Goal: Task Accomplishment & Management: Manage account settings

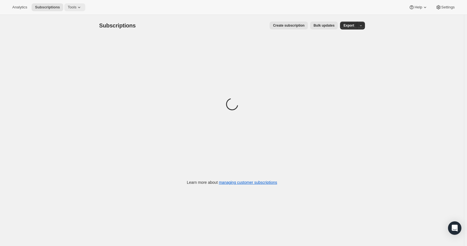
click at [73, 6] on span "Tools" at bounding box center [72, 7] width 9 height 4
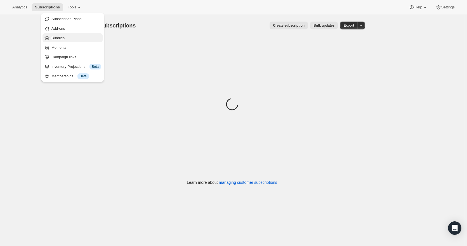
click at [67, 35] on span "Bundles" at bounding box center [75, 38] width 49 height 6
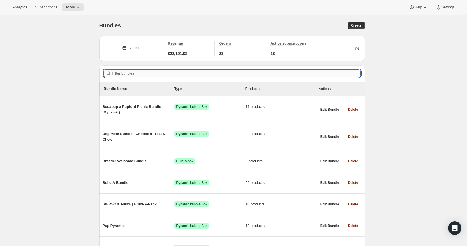
click at [197, 72] on input "Filter bundles" at bounding box center [236, 73] width 248 height 8
type input "b"
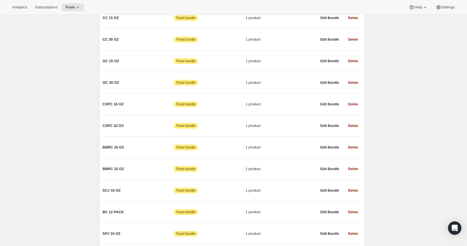
scroll to position [5862, 0]
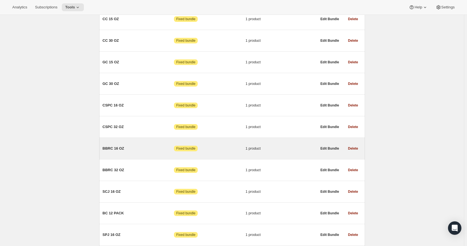
click at [259, 145] on span "1 product" at bounding box center [282, 148] width 72 height 6
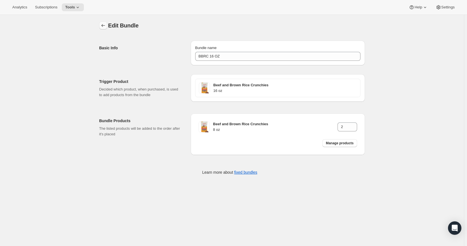
click at [103, 25] on icon "Bundles" at bounding box center [103, 26] width 6 height 6
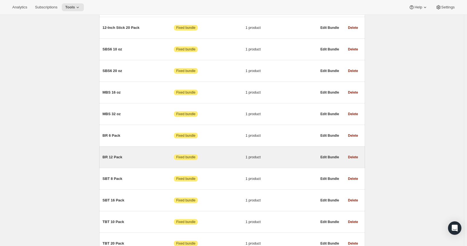
scroll to position [5005, 0]
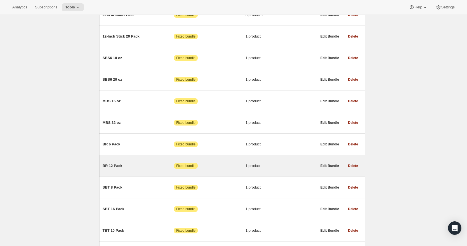
click at [270, 163] on span "1 product" at bounding box center [282, 166] width 72 height 6
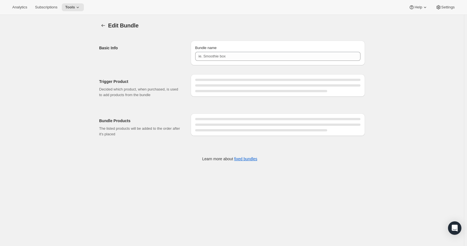
type input "BR 12 Pack"
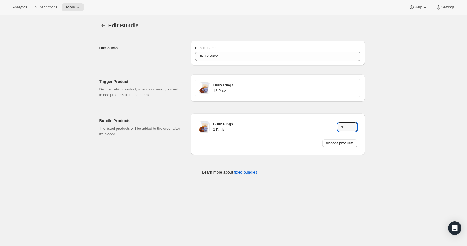
click at [384, 120] on div "Edit Bundle. This page is ready Edit Bundle Basic Info Bundle name BR 12 Pack T…" at bounding box center [232, 102] width 464 height 174
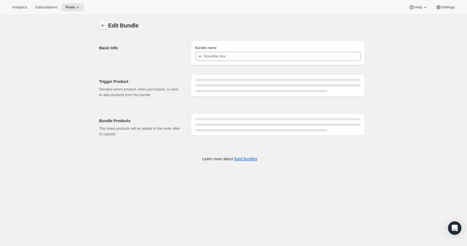
type input "BR 12 Pack"
click at [105, 25] on icon "Bundles" at bounding box center [103, 26] width 6 height 6
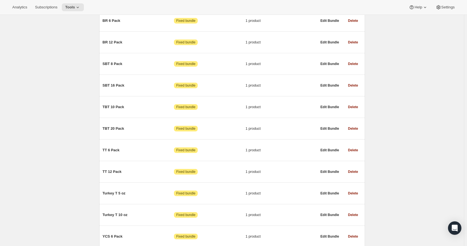
scroll to position [5128, 0]
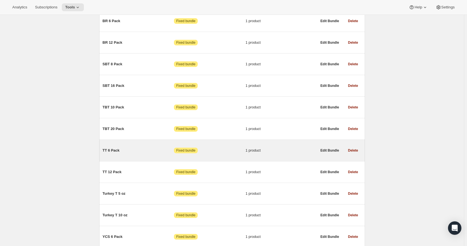
click at [252, 147] on span "1 product" at bounding box center [282, 150] width 72 height 6
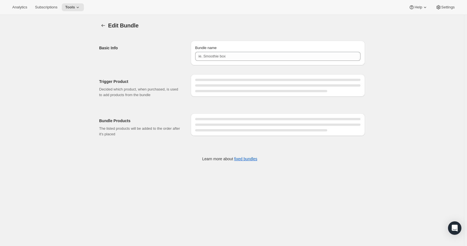
type input "TT 6 Pack"
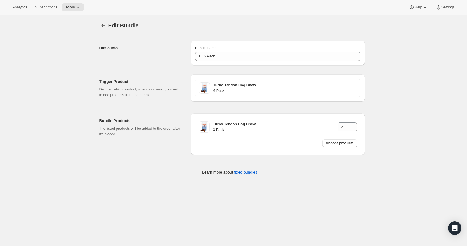
click at [381, 49] on div "Edit Bundle. This page is ready Edit Bundle Basic Info Bundle name TT 6 Pack Tr…" at bounding box center [232, 102] width 464 height 174
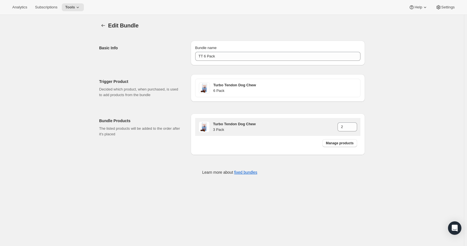
click at [244, 127] on h4 "3 Pack" at bounding box center [275, 130] width 124 height 6
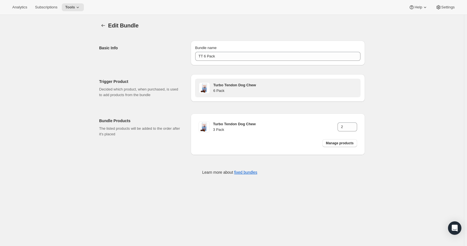
click at [239, 90] on h4 "6 Pack" at bounding box center [284, 91] width 143 height 6
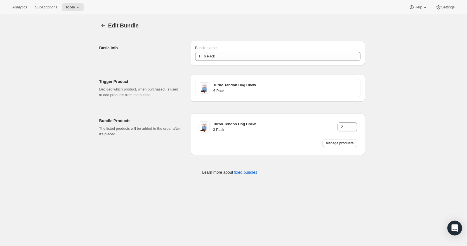
click at [453, 228] on icon "Open Intercom Messenger" at bounding box center [454, 227] width 6 height 7
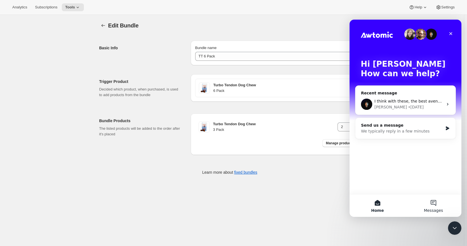
click at [436, 203] on button "Messages" at bounding box center [433, 205] width 56 height 22
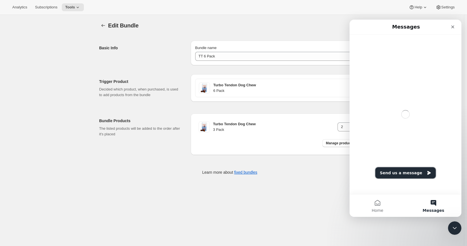
click at [427, 173] on icon "Send us a message" at bounding box center [428, 173] width 3 height 4
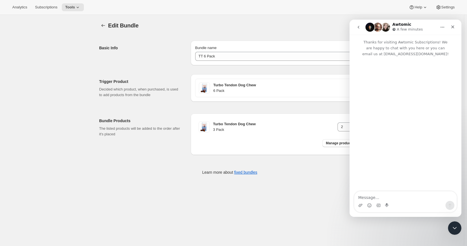
click at [388, 198] on textarea "Message…" at bounding box center [405, 196] width 102 height 10
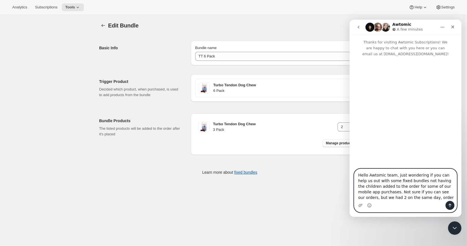
paste textarea "6267964751947"
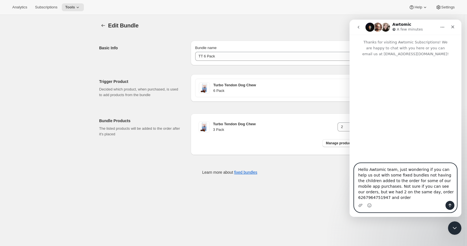
paste textarea "6268620275787"
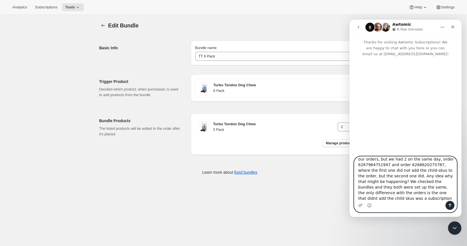
scroll to position [32, 0]
type textarea "Hello Awtomic team, just wondering if you can help us out with some fixed bundl…"
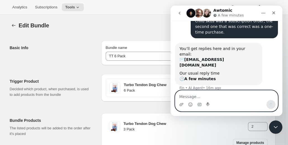
scroll to position [111, 0]
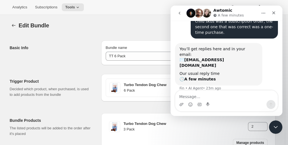
click at [242, 75] on div "You’ll get replies here and in your email: ✉️ hello@pupford.com Our usual reply…" at bounding box center [226, 70] width 103 height 55
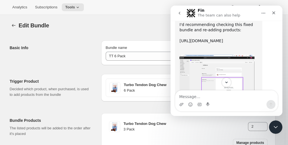
scroll to position [245, 0]
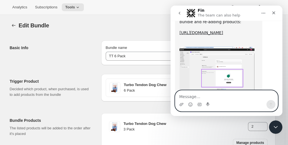
click at [207, 98] on textarea "Message…" at bounding box center [226, 96] width 102 height 10
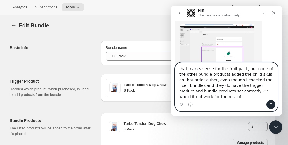
scroll to position [273, 0]
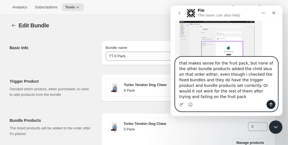
type textarea "that makes sense for the fruit pack, but none of the other bundle products adde…"
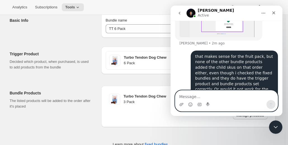
scroll to position [28, 0]
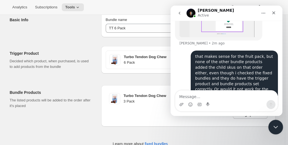
click at [277, 125] on icon "Close Intercom Messenger" at bounding box center [275, 126] width 7 height 7
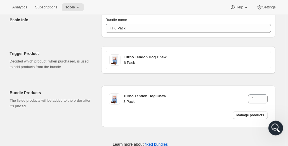
click at [271, 127] on icon "Open Intercom Messenger" at bounding box center [274, 126] width 9 height 9
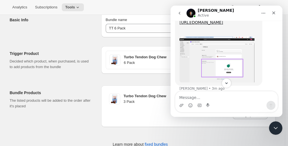
scroll to position [321, 0]
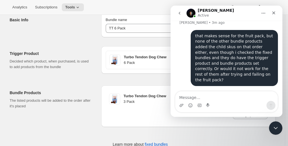
click at [214, 95] on textarea "Message…" at bounding box center [226, 96] width 102 height 10
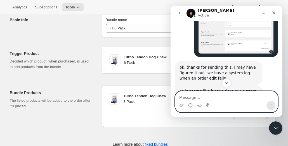
scroll to position [419, 0]
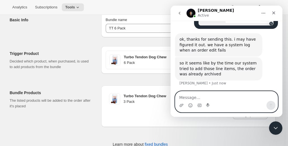
click at [222, 98] on textarea "Message…" at bounding box center [226, 96] width 102 height 10
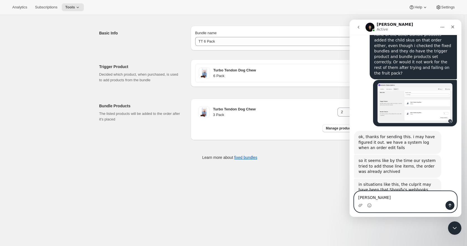
scroll to position [350, 0]
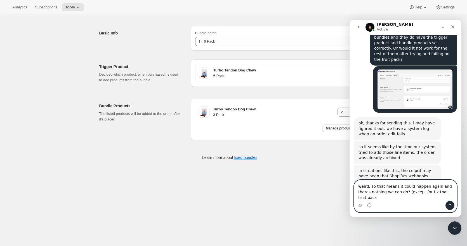
type textarea "weird. so that means it could happen again and theres nothing we can do? (excep…"
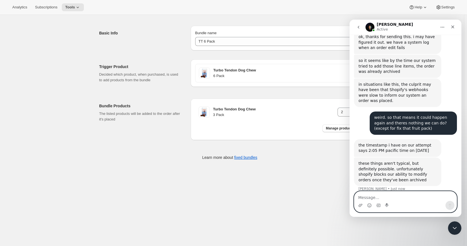
scroll to position [436, 0]
click at [397, 197] on textarea "Message…" at bounding box center [405, 196] width 102 height 10
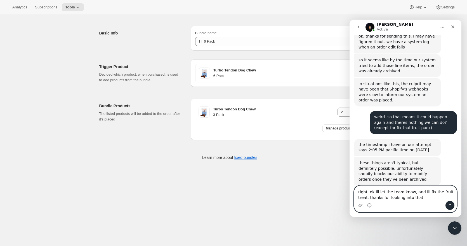
type textarea "right, ok ill let the team know, and ill fix the fruit treat, thanks for lookin…"
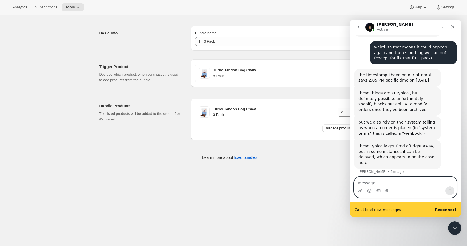
scroll to position [499, 0]
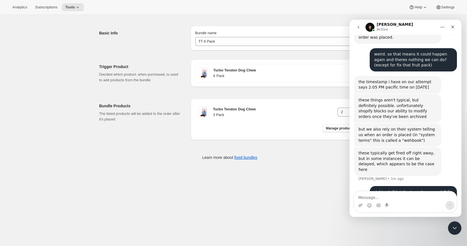
click at [449, 216] on div "Successfully reconnected" at bounding box center [406, 216] width 112 height 0
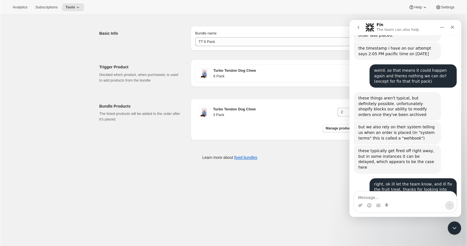
scroll to position [514, 0]
click at [154, 166] on div "Edit Bundle. This page is ready Edit Bundle Basic Info Bundle name TT 6 Pack Tr…" at bounding box center [232, 87] width 279 height 174
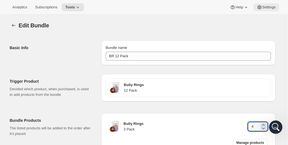
click at [275, 10] on button "Settings" at bounding box center [266, 7] width 26 height 8
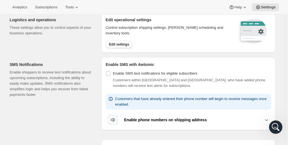
scroll to position [84, 0]
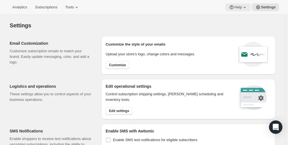
click at [238, 4] on button "Help" at bounding box center [237, 7] width 25 height 8
click at [238, 20] on span "Setup guide" at bounding box center [239, 19] width 19 height 4
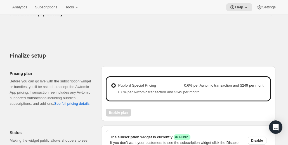
click at [161, 23] on div "Advanced (optional). This page is ready Advanced (optional)" at bounding box center [143, 13] width 266 height 21
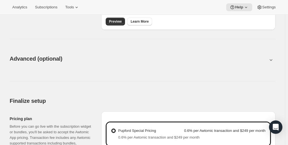
scroll to position [252, 0]
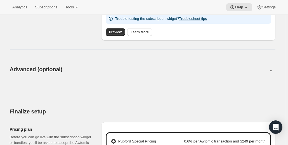
click at [274, 70] on icon at bounding box center [271, 71] width 6 height 6
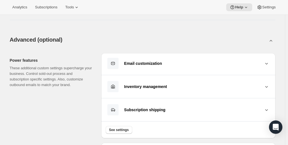
scroll to position [308, 0]
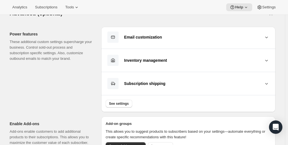
click at [268, 36] on icon at bounding box center [267, 37] width 6 height 6
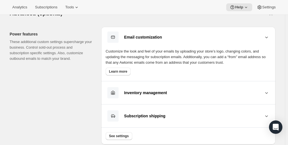
click at [268, 36] on icon at bounding box center [267, 37] width 6 height 6
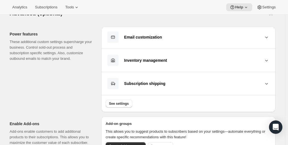
click at [271, 15] on icon at bounding box center [271, 15] width 6 height 6
type input "<div style="text-align: center"> <hr> <br/><h3>Having issues managing your subs…"
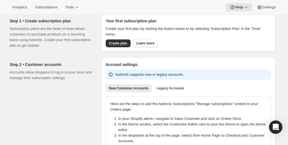
scroll to position [0, 0]
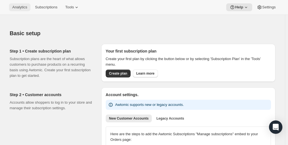
click at [28, 6] on button "Analytics" at bounding box center [20, 7] width 22 height 8
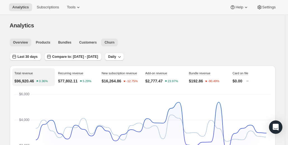
click at [105, 42] on span "Churn" at bounding box center [110, 42] width 10 height 4
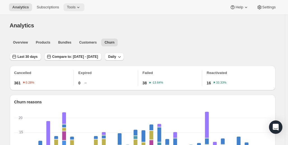
click at [75, 9] on icon at bounding box center [78, 7] width 6 height 6
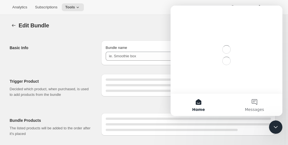
type input "Training Treat Fruit Pack"
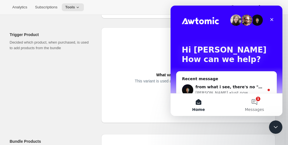
scroll to position [56, 0]
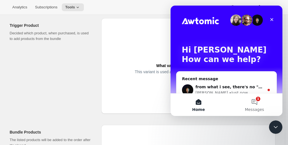
click at [87, 43] on div "Trigger Product Decided which product, when purchased, is used to add products …" at bounding box center [53, 66] width 87 height 96
click at [271, 18] on icon "Close" at bounding box center [272, 19] width 4 height 4
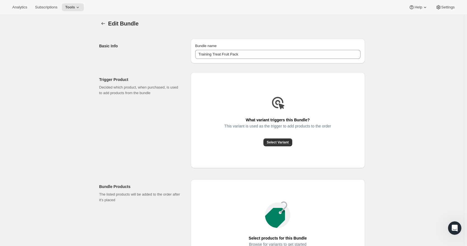
scroll to position [0, 0]
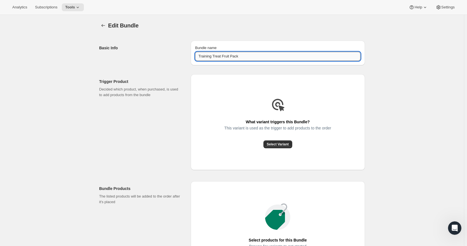
click at [247, 56] on input "Training Treat Fruit Pack" at bounding box center [277, 56] width 165 height 9
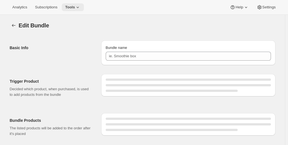
type input "TT 6 Pack"
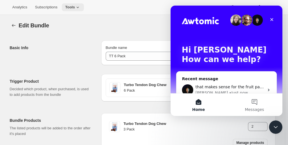
click at [70, 7] on span "Tools" at bounding box center [70, 7] width 10 height 4
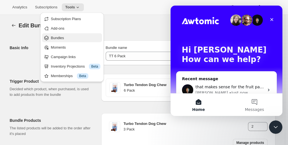
click at [74, 37] on span "Bundles" at bounding box center [75, 38] width 49 height 6
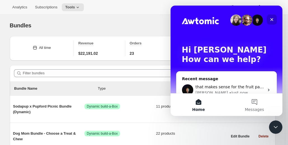
click at [273, 19] on icon "Close" at bounding box center [272, 19] width 4 height 4
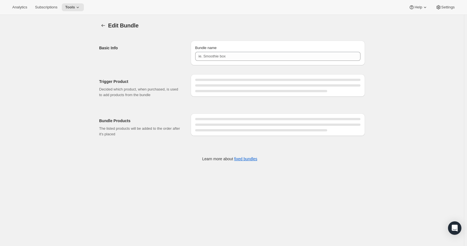
type input "Training Treat Fruit Pack"
